Goal: Navigation & Orientation: Find specific page/section

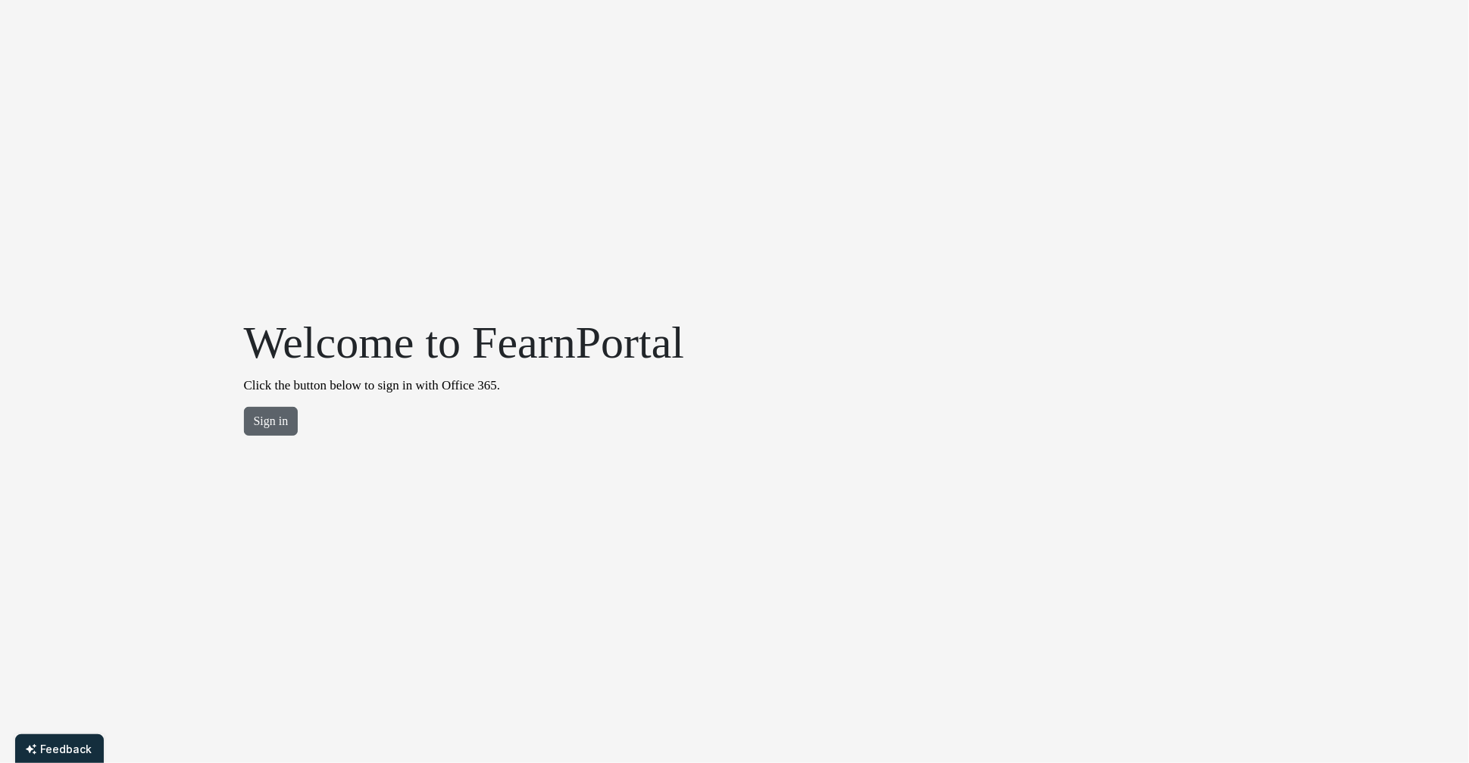
click at [280, 423] on button "Sign in" at bounding box center [271, 421] width 55 height 29
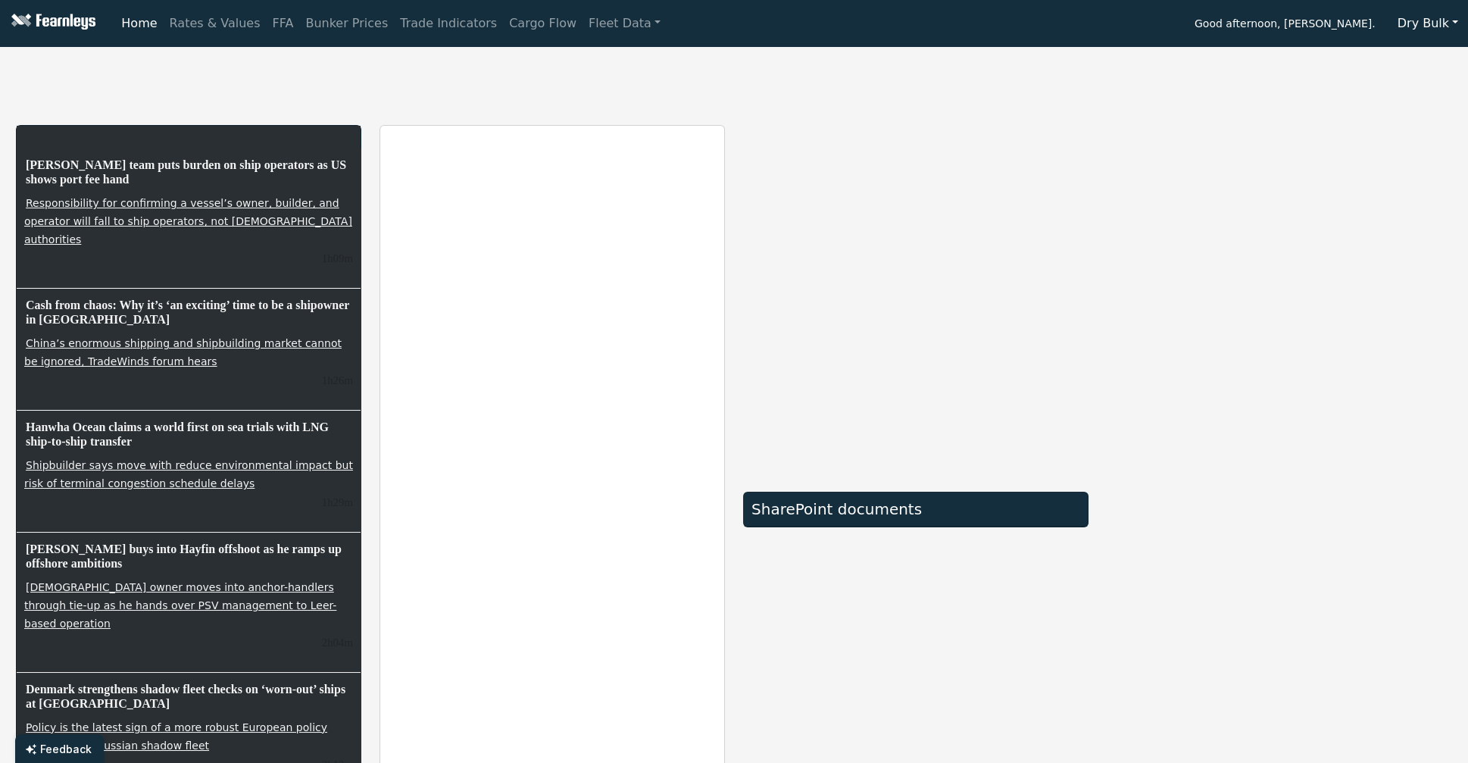
click at [692, 114] on div "[PERSON_NAME] team puts burden on ship operators as US shows port fee hand Resp…" at bounding box center [734, 444] width 1454 height 785
click at [1435, 15] on button "Dry Bulk" at bounding box center [1428, 23] width 80 height 29
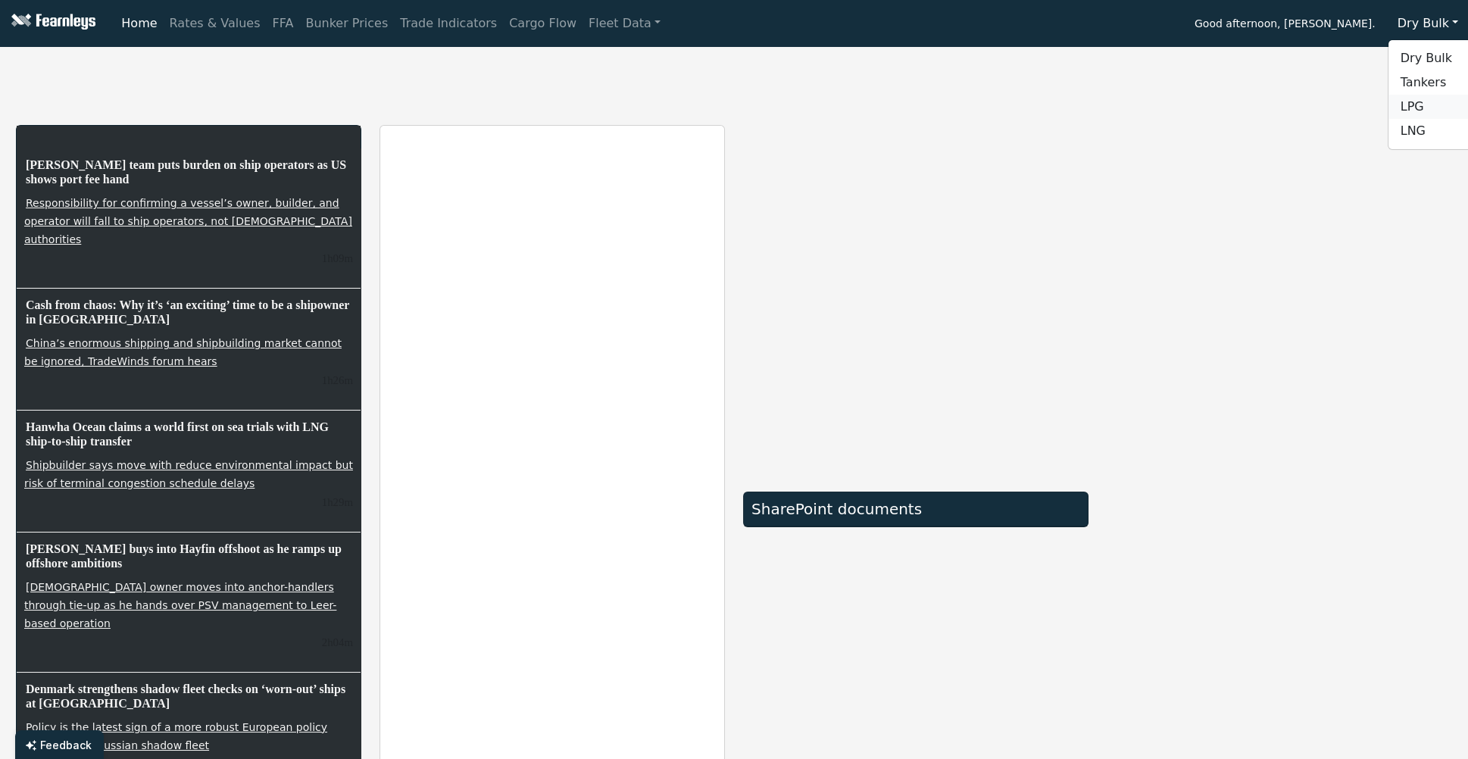
click at [1422, 103] on link "LPG" at bounding box center [1449, 107] width 120 height 24
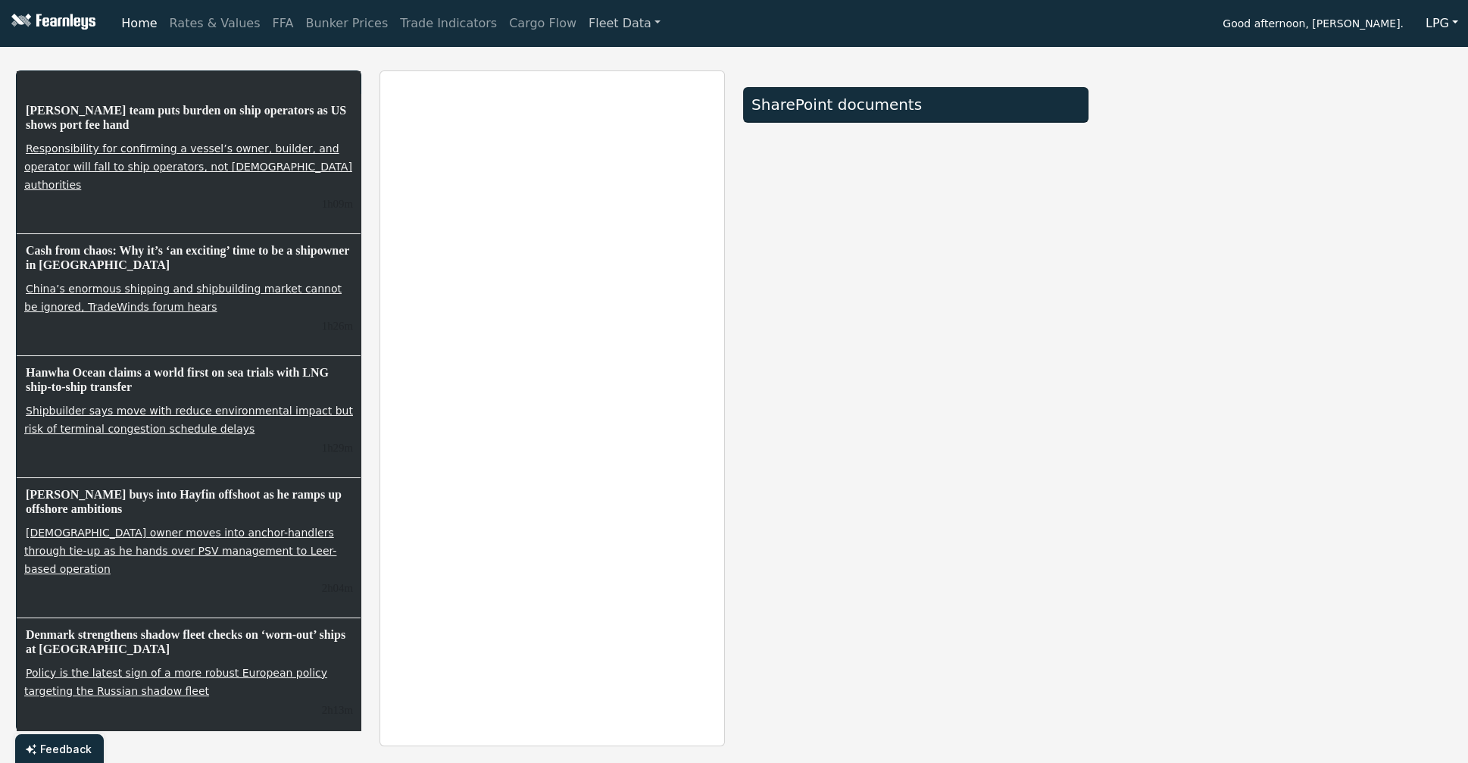
click at [584, 28] on link "Fleet Data" at bounding box center [625, 23] width 84 height 30
